Goal: Find specific page/section: Find specific page/section

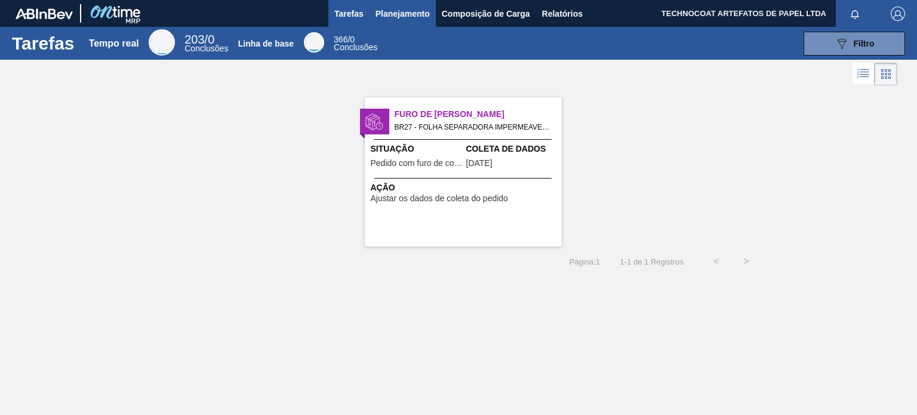
click at [407, 16] on font "Planejamento" at bounding box center [403, 14] width 54 height 10
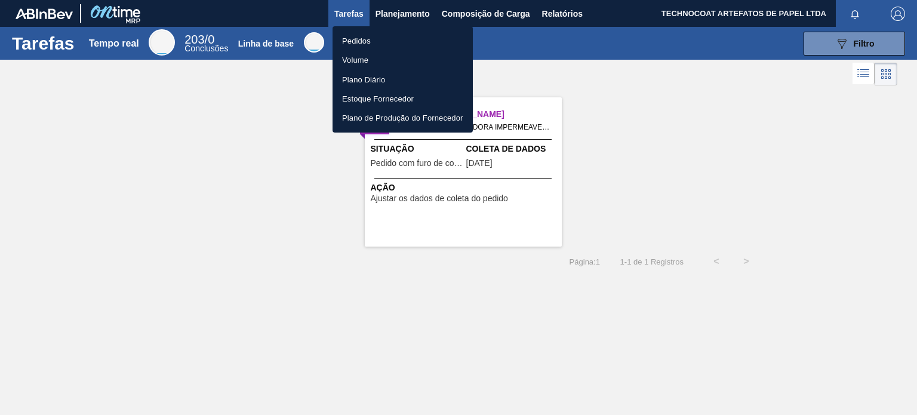
click at [398, 39] on li "Pedidos" at bounding box center [403, 40] width 140 height 19
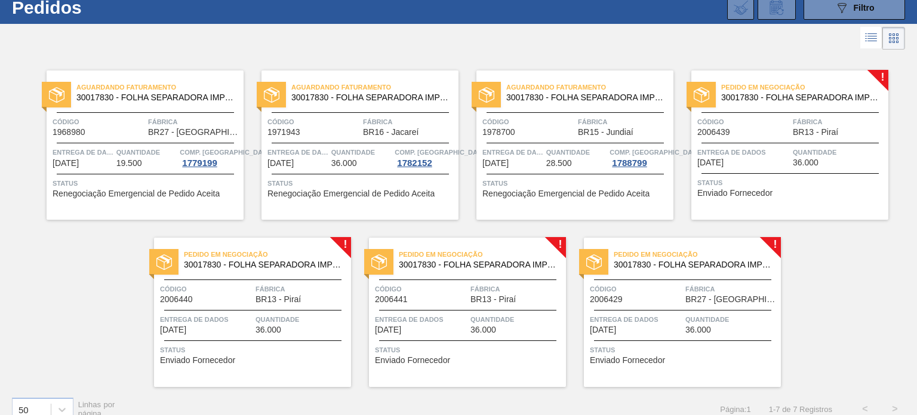
scroll to position [51, 0]
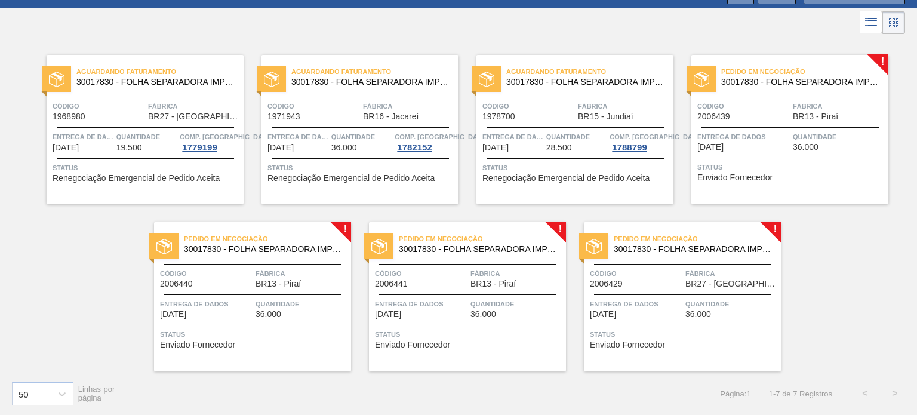
click at [685, 30] on div at bounding box center [458, 22] width 917 height 29
